Goal: Task Accomplishment & Management: Use online tool/utility

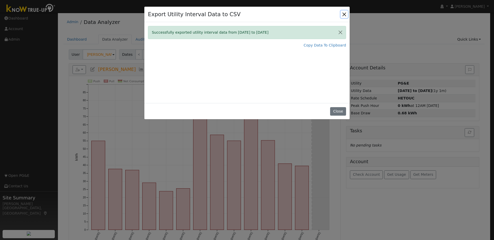
click at [344, 16] on button "Close" at bounding box center [344, 14] width 7 height 7
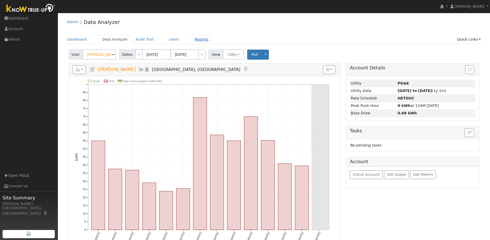
click at [197, 40] on link "Reports" at bounding box center [202, 40] width 22 height 10
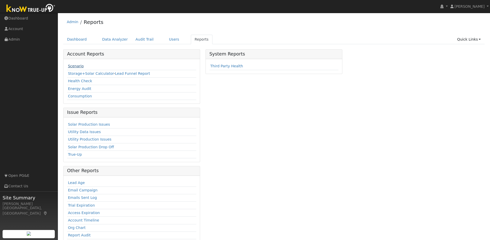
click at [77, 66] on link "Scenario" at bounding box center [76, 66] width 16 height 4
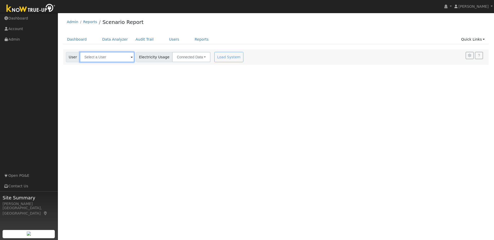
click at [114, 59] on input "text" at bounding box center [107, 57] width 55 height 10
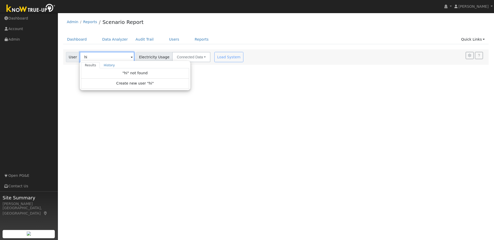
type input "h"
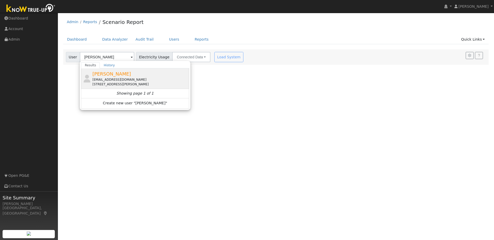
click at [139, 77] on div "Heidi Brown heidsterr@yahoo.com 107 Jeffry Ranch Court, Clayton, CA 94517" at bounding box center [139, 78] width 95 height 16
type input "Heidi Brown"
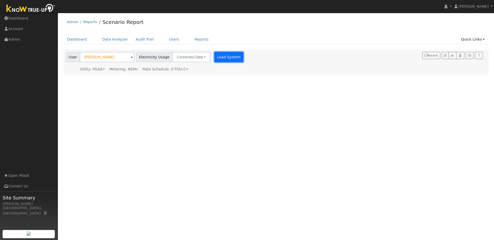
click at [219, 58] on button "Load System" at bounding box center [228, 57] width 29 height 10
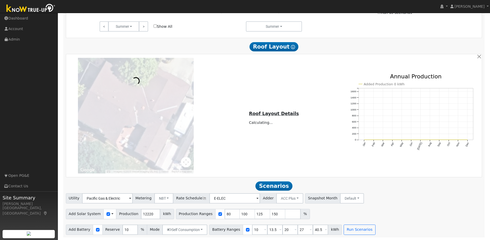
scroll to position [290, 0]
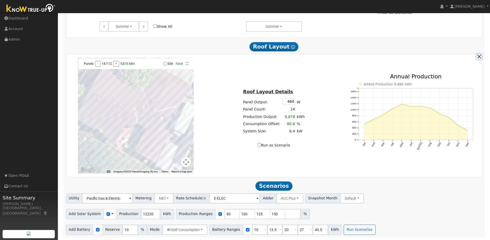
click at [479, 56] on button "button" at bounding box center [478, 56] width 5 height 5
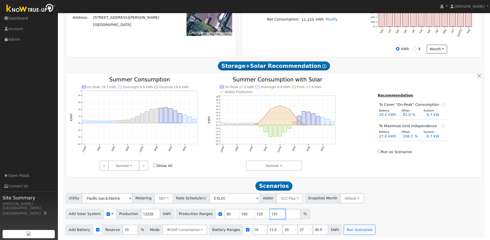
click at [275, 213] on input "151" at bounding box center [277, 214] width 15 height 10
click at [275, 213] on input "152" at bounding box center [277, 214] width 15 height 10
click at [275, 213] on input "153" at bounding box center [277, 214] width 15 height 10
click at [275, 213] on input "154" at bounding box center [277, 214] width 15 height 10
click at [275, 213] on input "155" at bounding box center [277, 214] width 15 height 10
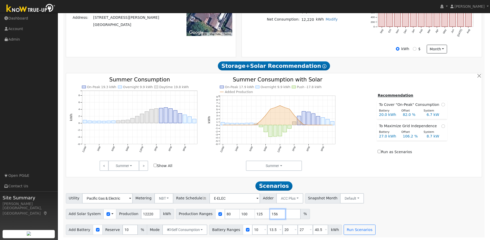
click at [275, 213] on input "156" at bounding box center [277, 214] width 15 height 10
click at [275, 213] on input "157" at bounding box center [277, 214] width 15 height 10
click at [275, 213] on input "158" at bounding box center [277, 214] width 15 height 10
click at [275, 213] on input "159" at bounding box center [277, 214] width 15 height 10
click at [275, 213] on input "160" at bounding box center [277, 214] width 15 height 10
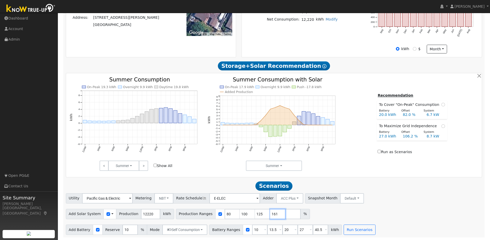
click at [275, 213] on input "161" at bounding box center [277, 214] width 15 height 10
click at [275, 213] on input "162" at bounding box center [277, 214] width 15 height 10
click at [275, 213] on input "163" at bounding box center [277, 214] width 15 height 10
click at [275, 213] on input "164" at bounding box center [277, 214] width 15 height 10
click at [275, 213] on input "165" at bounding box center [277, 214] width 15 height 10
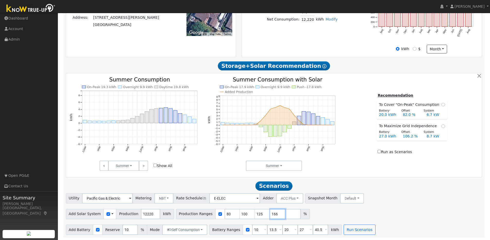
click at [275, 213] on input "166" at bounding box center [277, 214] width 15 height 10
click at [275, 213] on input "167" at bounding box center [277, 214] width 15 height 10
click at [275, 213] on input "168" at bounding box center [277, 214] width 15 height 10
type input "169"
click at [275, 213] on input "169" at bounding box center [277, 214] width 15 height 10
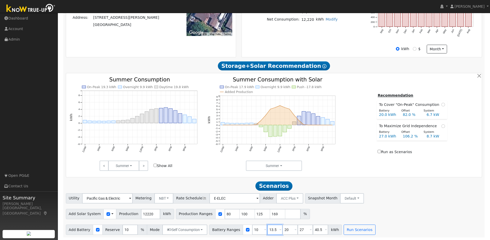
drag, startPoint x: 272, startPoint y: 230, endPoint x: 267, endPoint y: 230, distance: 5.4
click at [267, 230] on input "13.5" at bounding box center [274, 230] width 15 height 10
type input "20"
type input "27"
type input "40.5"
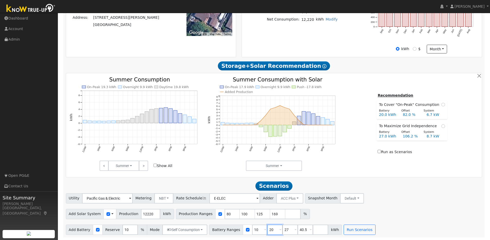
type input "20"
drag, startPoint x: 284, startPoint y: 229, endPoint x: 281, endPoint y: 229, distance: 3.4
click at [282, 229] on input "27" at bounding box center [289, 230] width 15 height 10
type input "40.5"
type input "4"
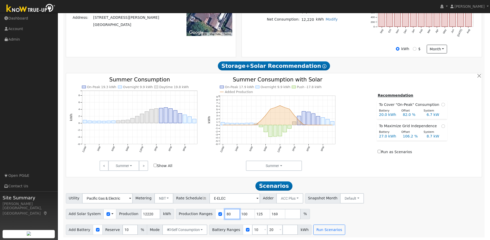
drag, startPoint x: 227, startPoint y: 215, endPoint x: 219, endPoint y: 213, distance: 7.6
click at [225, 213] on input "80" at bounding box center [232, 214] width 15 height 10
type input "100"
type input "125"
type input "169"
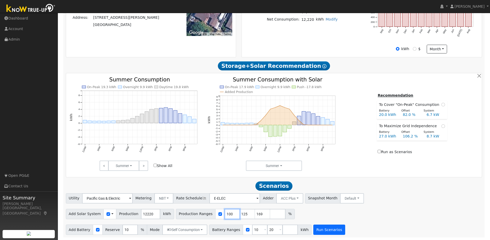
type input "100"
click at [322, 229] on button "Run Scenarios" at bounding box center [329, 230] width 32 height 10
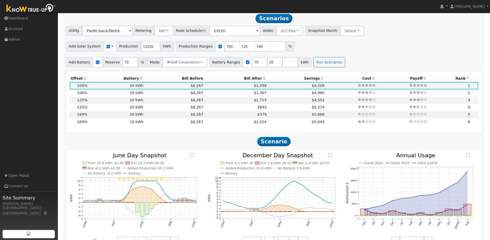
scroll to position [316, 0]
click at [156, 117] on td "$6,267" at bounding box center [174, 114] width 60 height 7
type input "13.8"
type input "$42,681"
type input "$20,200"
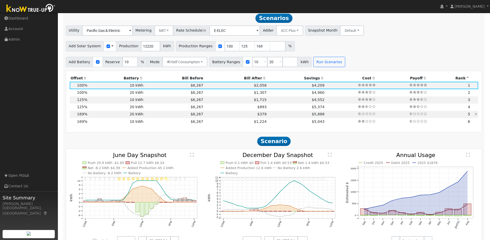
type input "$18,864"
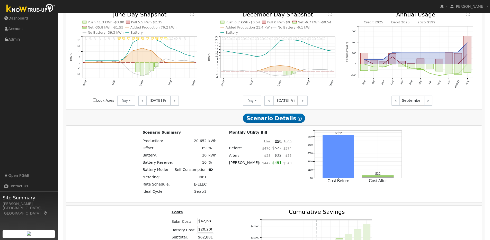
scroll to position [482, 0]
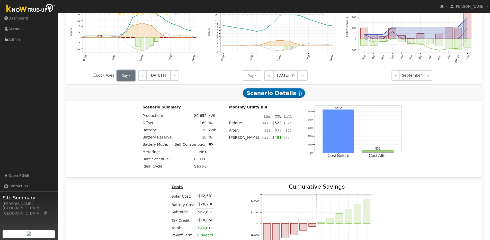
click at [133, 77] on button "Day" at bounding box center [126, 75] width 19 height 10
click at [129, 96] on link "Month Average" at bounding box center [135, 94] width 36 height 7
click at [255, 78] on button "Day" at bounding box center [252, 75] width 19 height 10
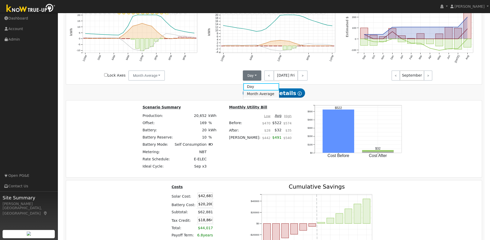
click at [252, 96] on link "Month Average" at bounding box center [261, 94] width 36 height 7
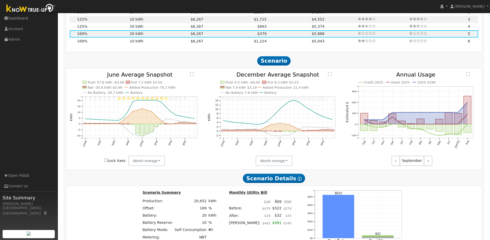
scroll to position [239, 0]
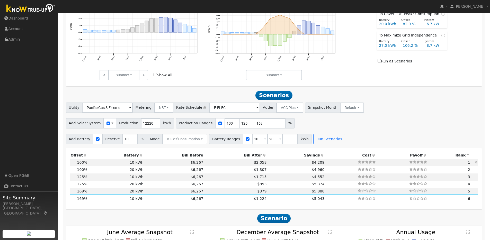
click at [96, 165] on td "10 kWh" at bounding box center [116, 162] width 56 height 7
type input "8.1"
type input "$25,255"
type input "$10,100"
type input "$10,607"
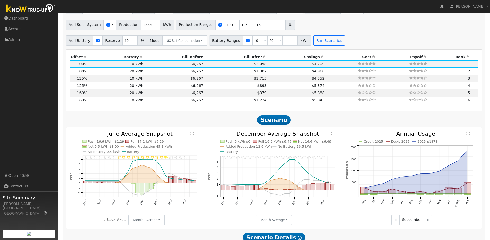
scroll to position [338, 0]
click at [113, 73] on td "20 kWh" at bounding box center [116, 70] width 56 height 7
type input "$20,200"
type input "$13,637"
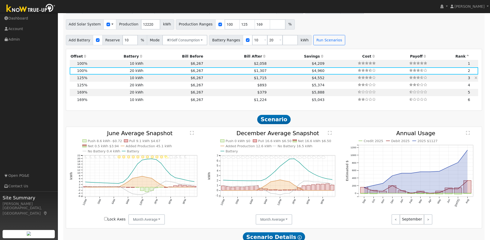
click at [99, 80] on td "10 kWh" at bounding box center [116, 78] width 56 height 7
type input "10.2"
type input "$31,568"
type input "$10,100"
type input "$12,500"
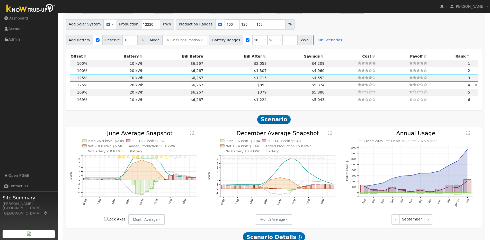
click at [103, 87] on td "20 kWh" at bounding box center [116, 85] width 56 height 7
type input "$20,200"
type input "$15,530"
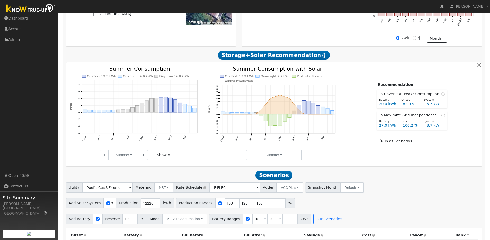
scroll to position [117, 0]
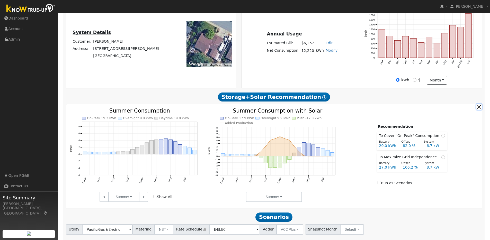
click at [478, 109] on button "button" at bounding box center [478, 106] width 5 height 5
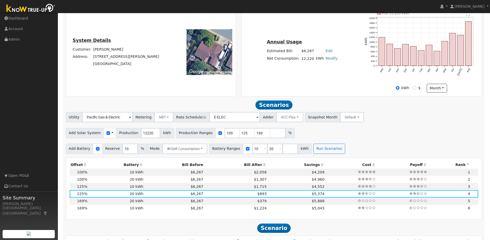
scroll to position [34, 0]
